Goal: Information Seeking & Learning: Understand process/instructions

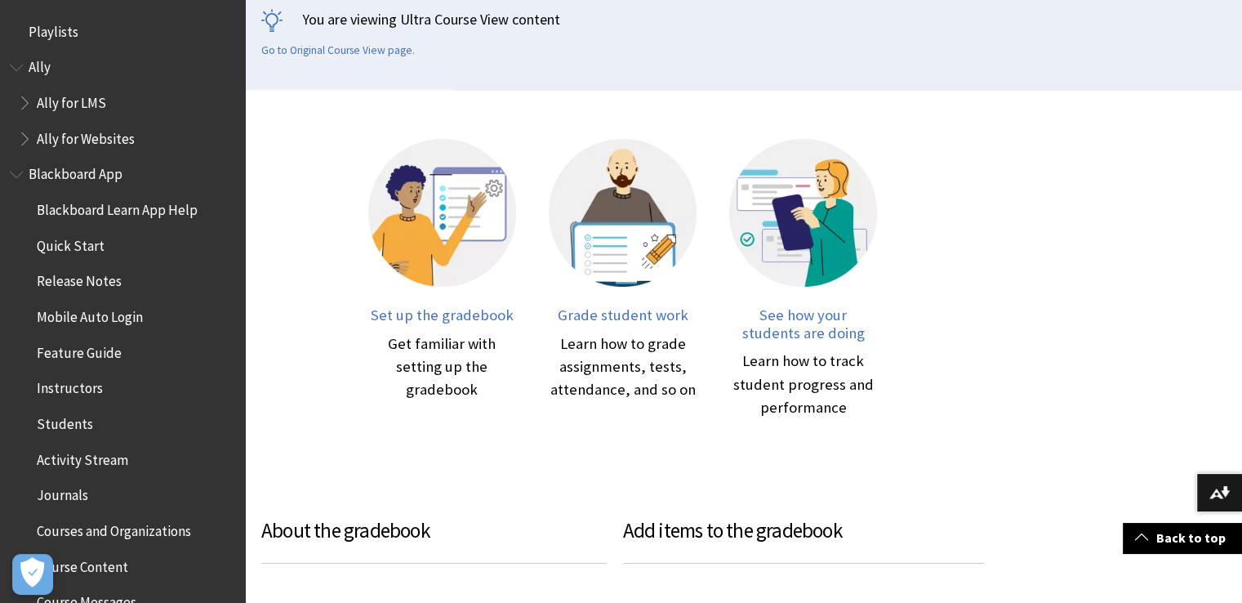
scroll to position [2308, 0]
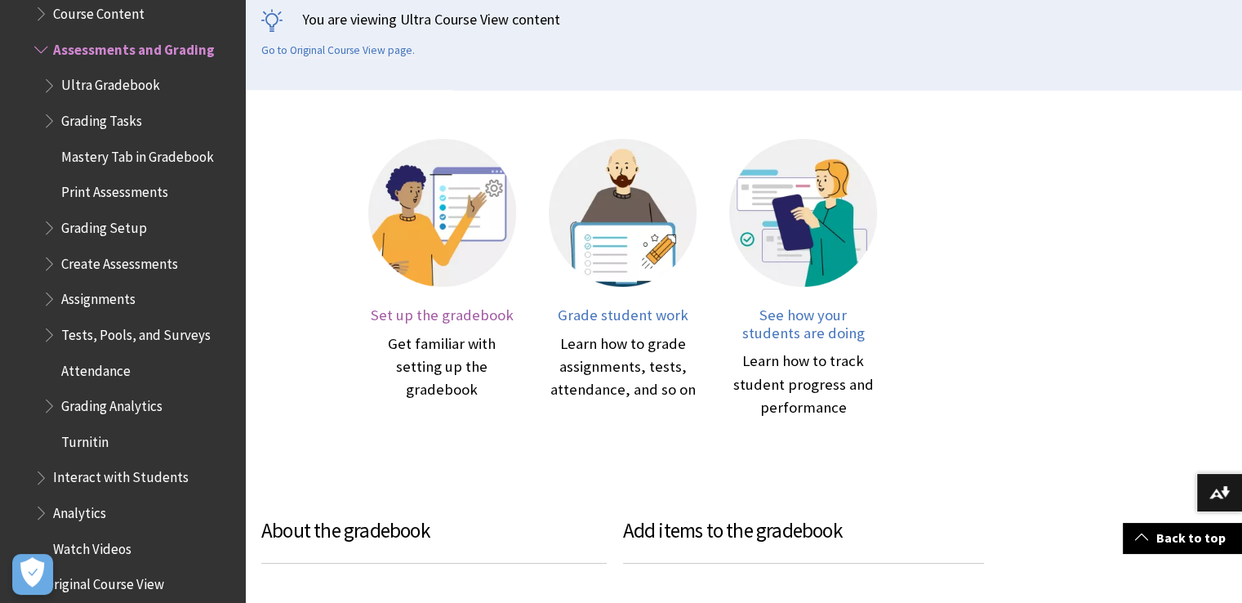
click at [429, 313] on span "Set up the gradebook" at bounding box center [442, 314] width 143 height 19
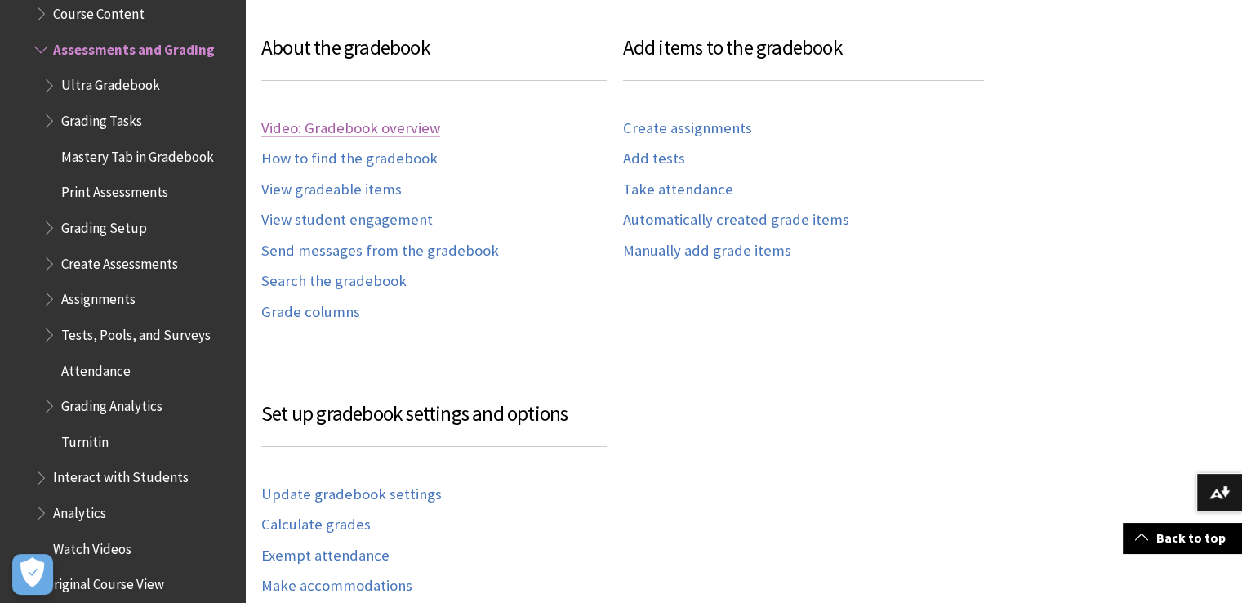
click at [372, 124] on link "Video: Gradebook overview" at bounding box center [350, 128] width 179 height 19
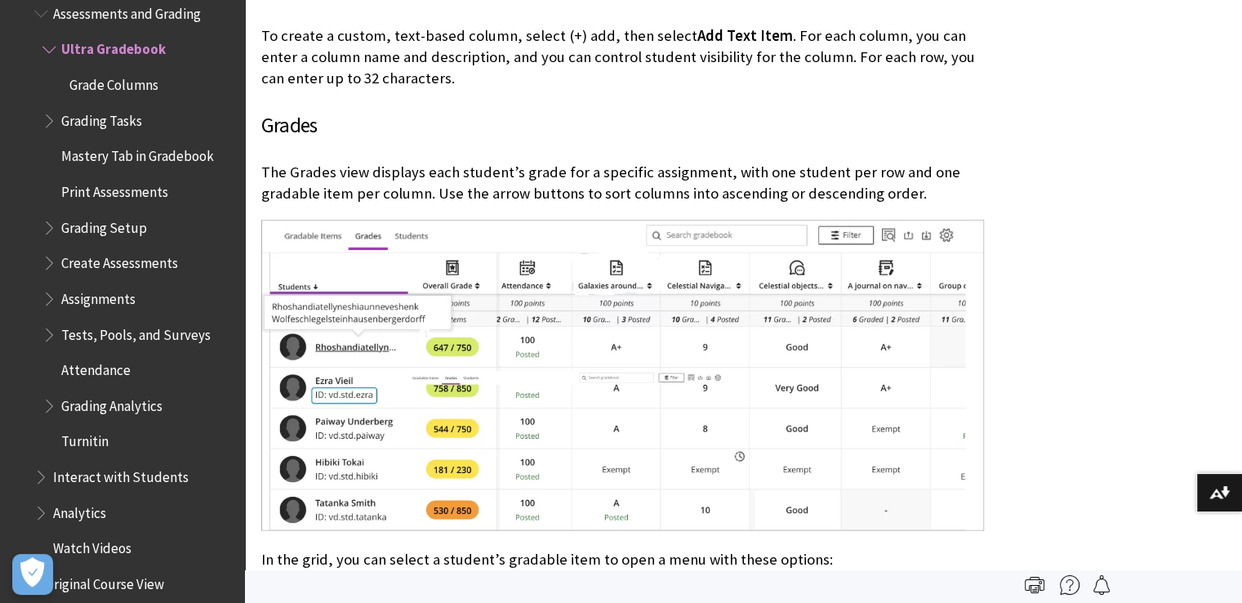
scroll to position [2277, 0]
